Goal: Information Seeking & Learning: Learn about a topic

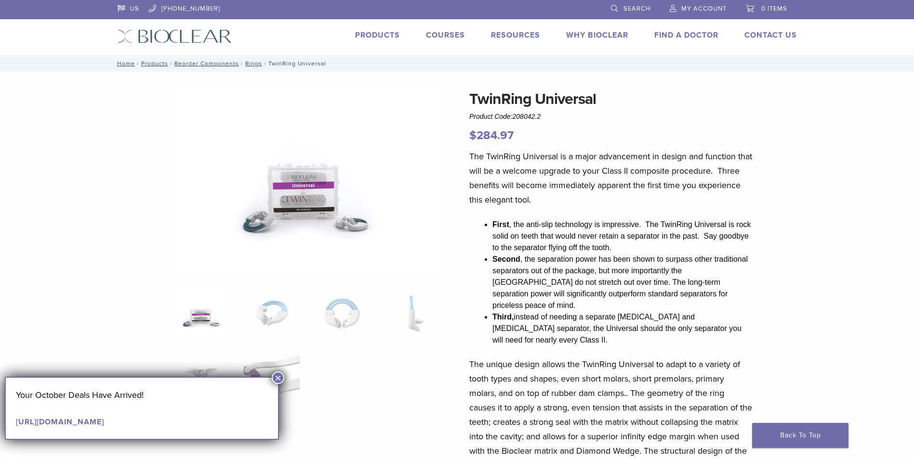
click at [282, 378] on button "×" at bounding box center [278, 378] width 13 height 13
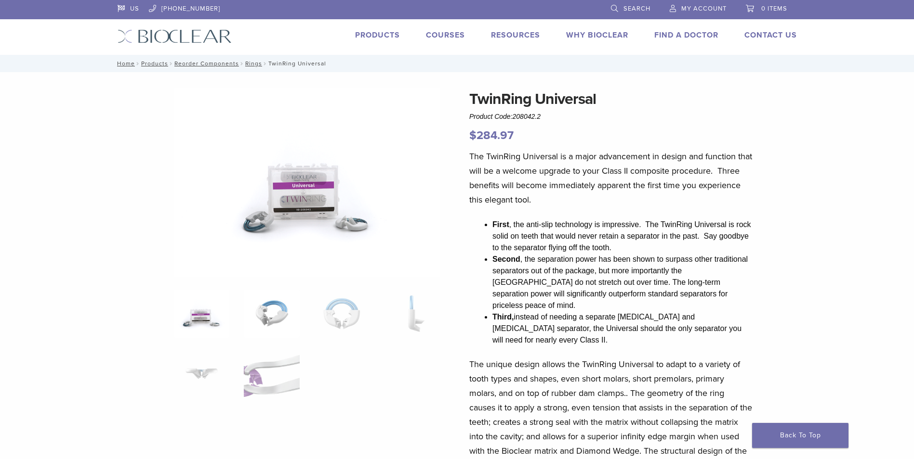
click at [273, 320] on img at bounding box center [271, 314] width 55 height 48
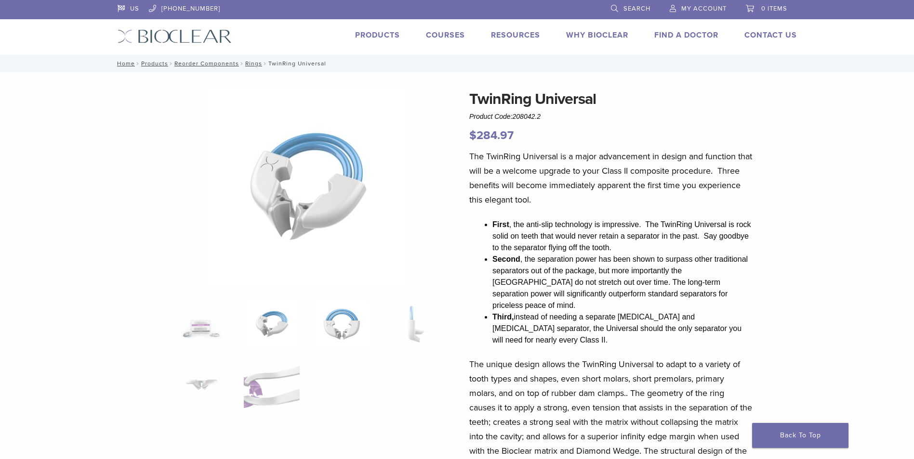
click at [350, 329] on img at bounding box center [341, 324] width 55 height 48
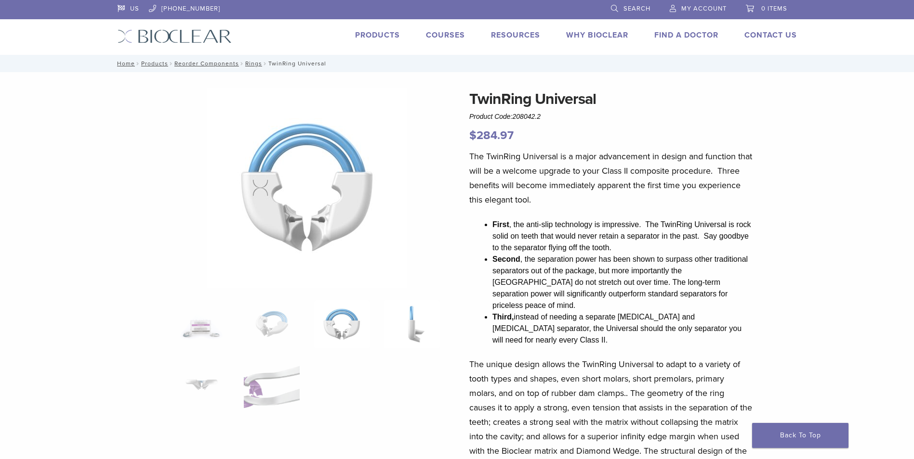
click at [417, 328] on img at bounding box center [411, 324] width 55 height 48
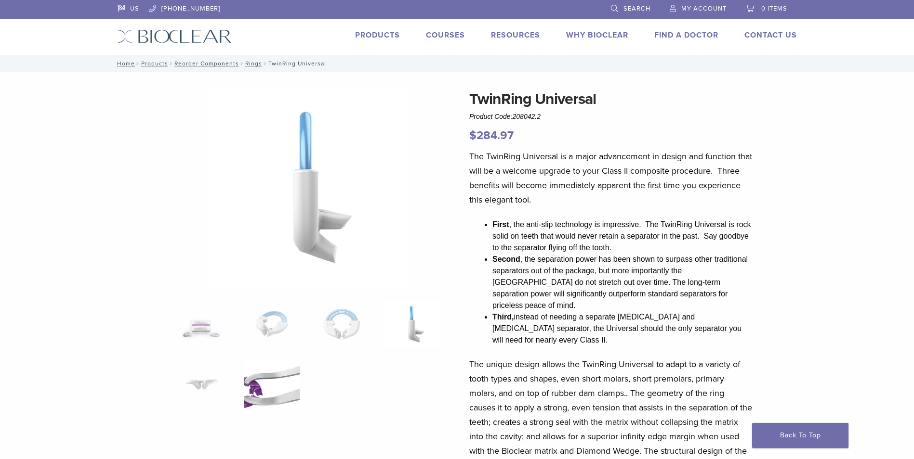
click at [275, 385] on img at bounding box center [271, 385] width 55 height 48
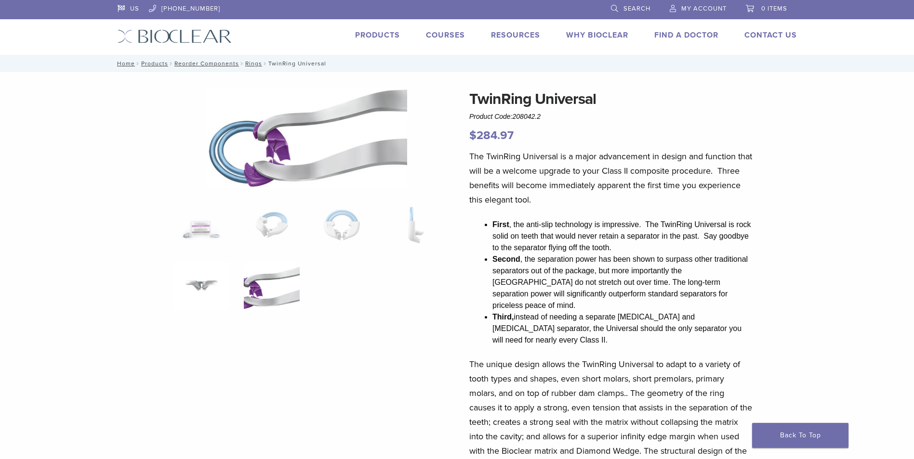
click at [207, 266] on img at bounding box center [201, 286] width 55 height 48
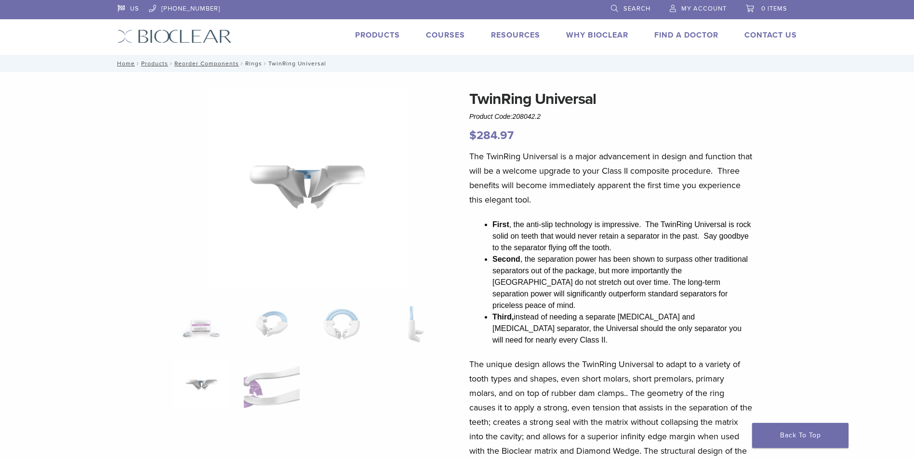
click at [254, 65] on link "Rings" at bounding box center [253, 63] width 17 height 7
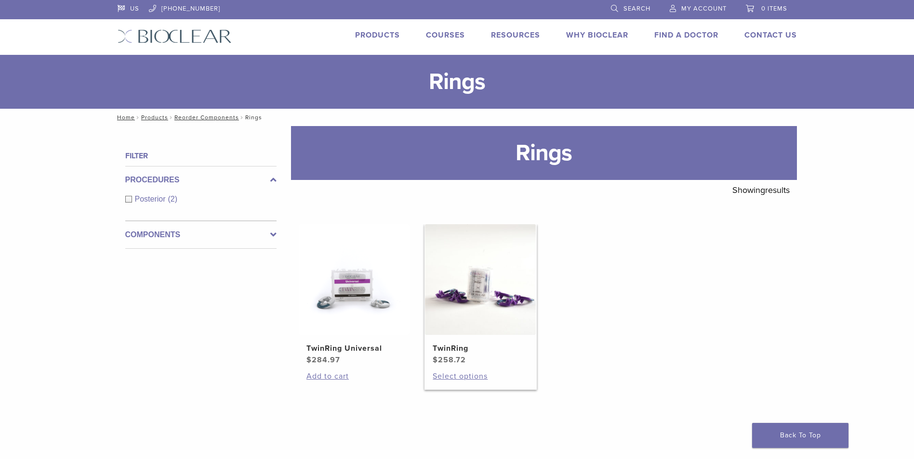
click at [485, 296] on img at bounding box center [480, 279] width 111 height 111
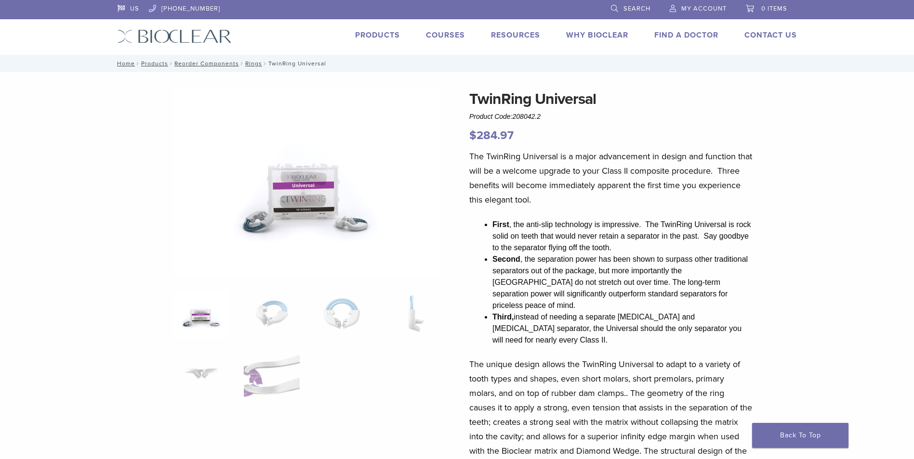
click at [211, 321] on img at bounding box center [201, 314] width 55 height 48
click at [211, 376] on img at bounding box center [201, 374] width 55 height 48
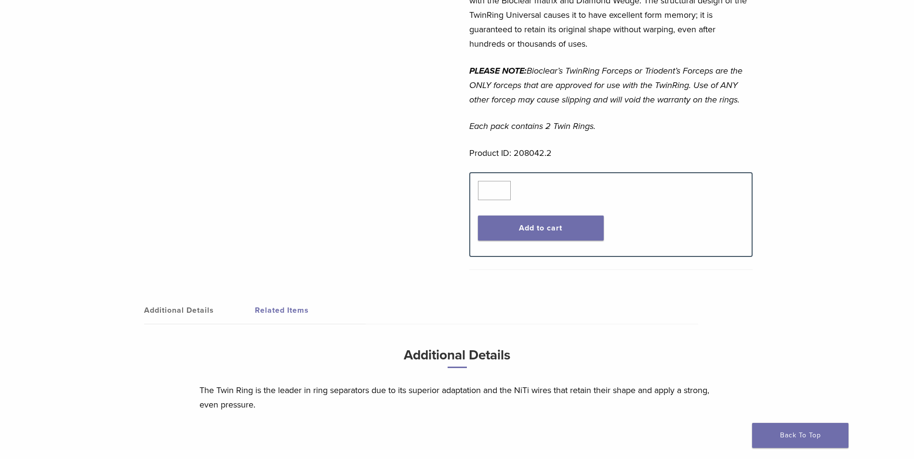
scroll to position [530, 0]
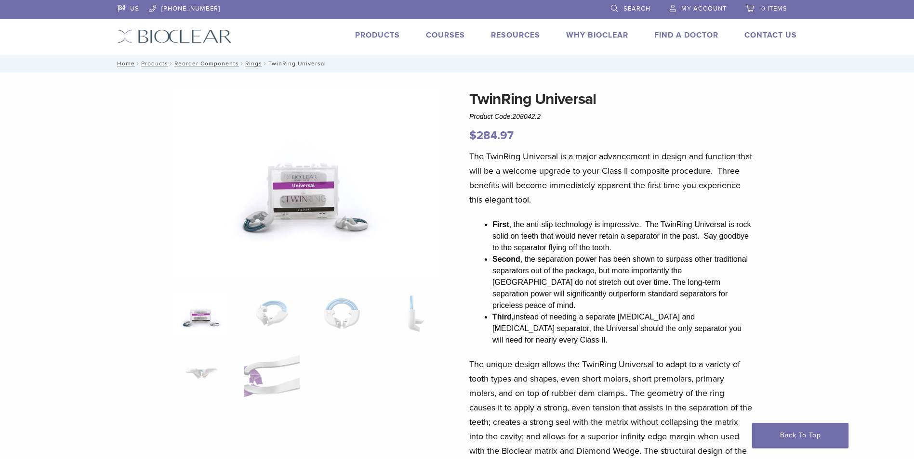
click at [364, 38] on link "Products" at bounding box center [377, 35] width 45 height 10
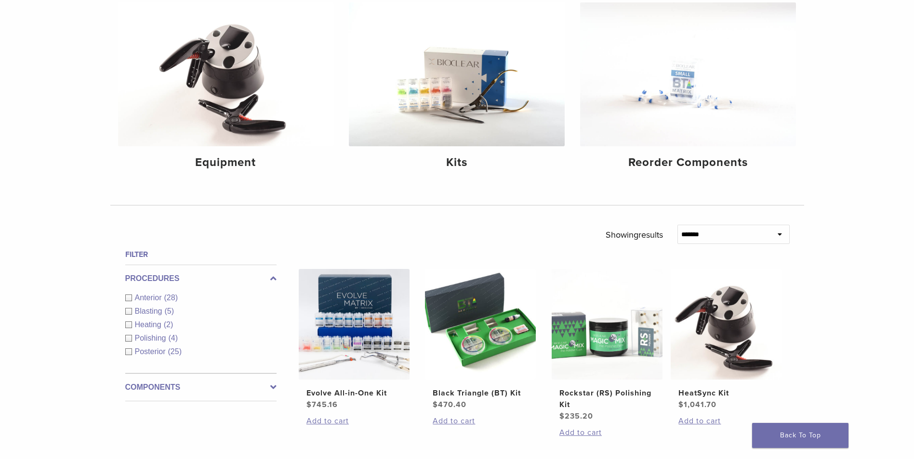
scroll to position [144, 0]
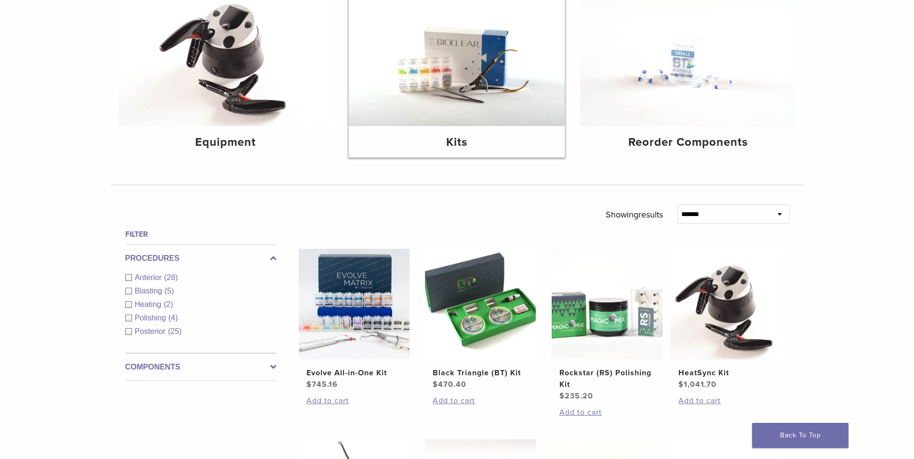
click at [511, 93] on img at bounding box center [457, 54] width 216 height 144
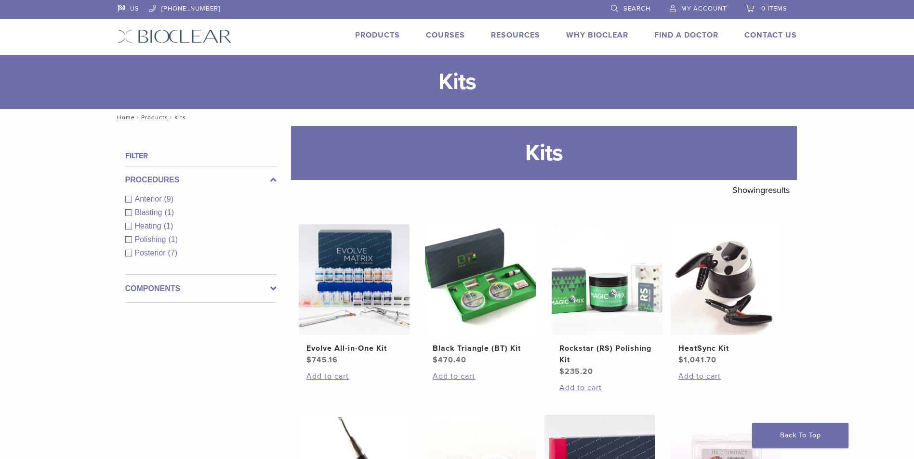
click at [154, 251] on span "Posterior" at bounding box center [151, 253] width 33 height 8
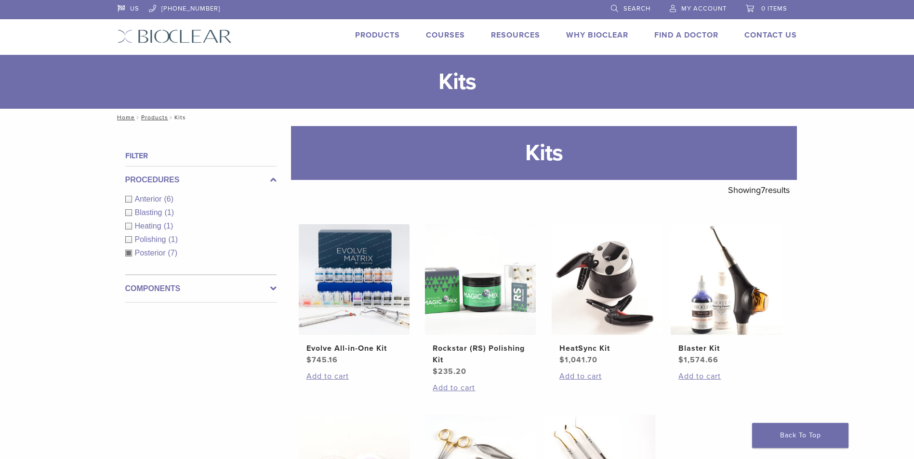
click at [265, 289] on label "Components" at bounding box center [200, 289] width 151 height 12
click at [173, 228] on span "Equipment" at bounding box center [154, 227] width 39 height 8
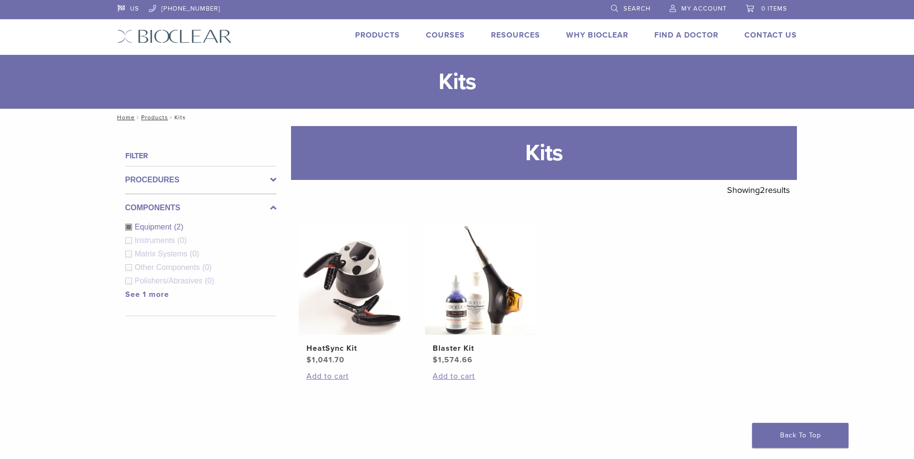
click at [160, 252] on span "Matrix Systems" at bounding box center [162, 254] width 55 height 8
click at [119, 257] on div "Filter Procedures Anterior (2) Blasting (1) Heating (1) Polishing (0) Posterior…" at bounding box center [197, 309] width 159 height 319
click at [123, 255] on div "Filter Procedures Anterior (2) Blasting (1) Heating (1) Polishing (0) Posterior…" at bounding box center [197, 309] width 159 height 319
click at [145, 294] on link "See 1 more" at bounding box center [147, 295] width 44 height 10
click at [127, 252] on div "Matrix Systems (0)" at bounding box center [200, 254] width 151 height 12
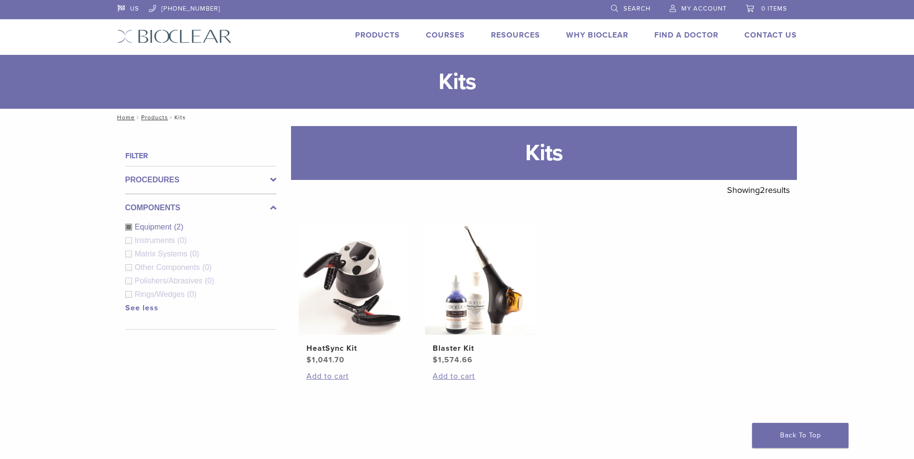
click at [181, 179] on label "Procedures" at bounding box center [200, 180] width 151 height 12
click at [126, 256] on div "Posterior (2)" at bounding box center [200, 254] width 151 height 12
click at [166, 291] on label "Components" at bounding box center [200, 289] width 151 height 12
click at [130, 227] on div "Equipment (2)" at bounding box center [200, 228] width 151 height 12
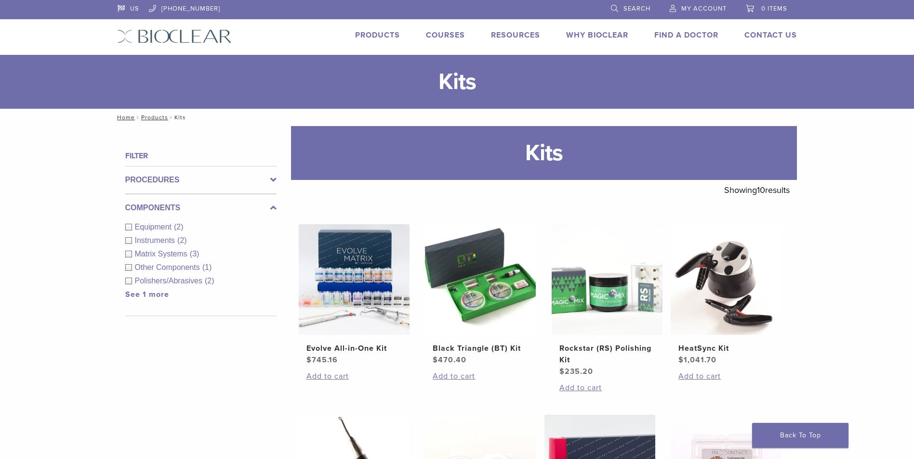
click at [175, 253] on span "Matrix Systems" at bounding box center [162, 254] width 55 height 8
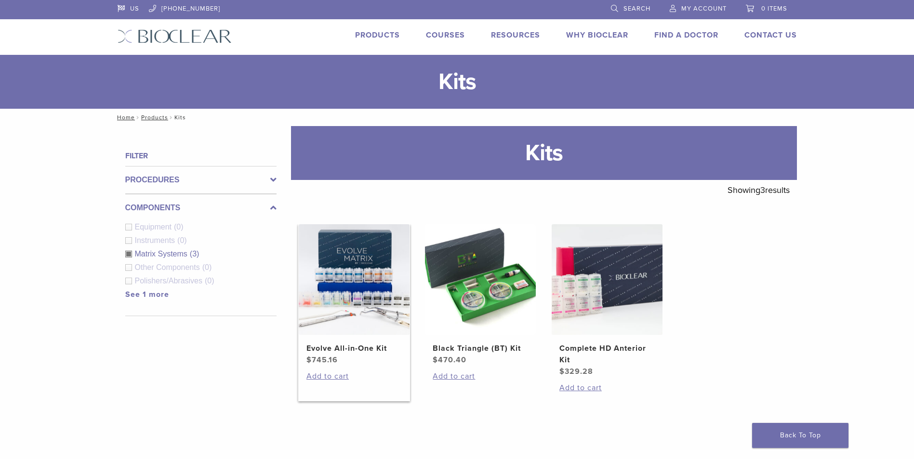
click at [373, 302] on img at bounding box center [354, 279] width 111 height 111
